Goal: Find specific page/section: Find specific page/section

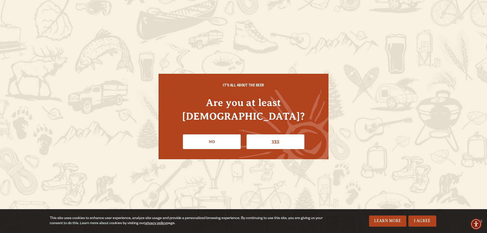
click at [282, 139] on link "Yes" at bounding box center [275, 141] width 58 height 15
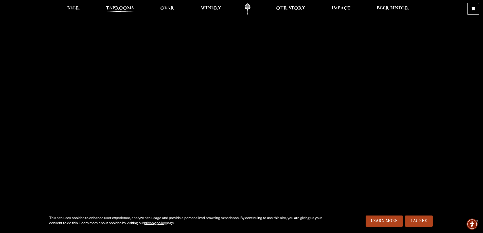
click at [119, 6] on span "Taprooms" at bounding box center [120, 8] width 28 height 4
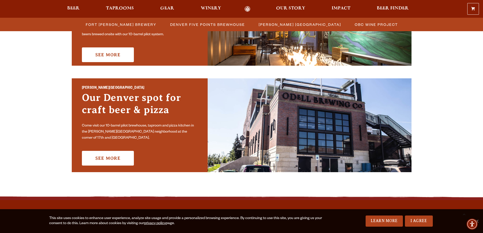
scroll to position [97, 0]
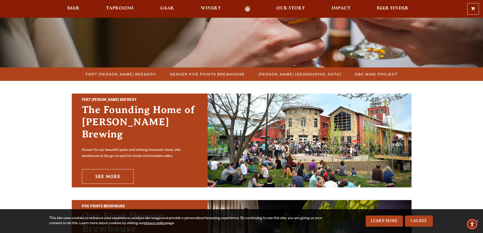
click at [97, 170] on link "See More" at bounding box center [108, 176] width 52 height 15
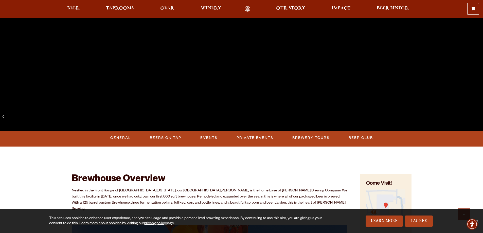
scroll to position [127, 0]
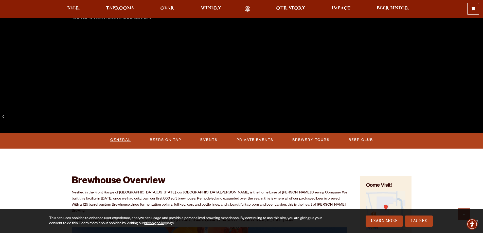
click at [119, 141] on link "General" at bounding box center [120, 140] width 25 height 12
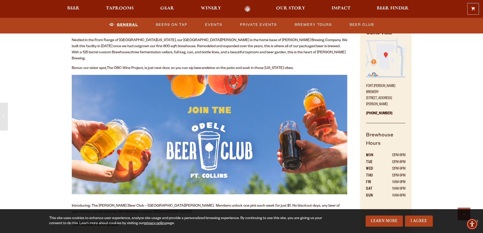
scroll to position [360, 0]
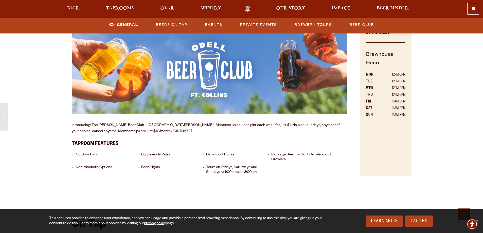
click at [220, 153] on li "Daily Food Trucks" at bounding box center [237, 158] width 63 height 10
click at [216, 165] on li "Tours on Fridays, Saturdays and Sundays at 1:00pm and 3:00pm" at bounding box center [237, 170] width 63 height 10
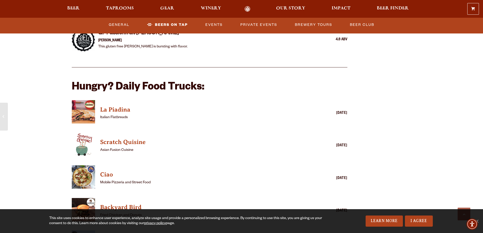
scroll to position [1196, 0]
